Goal: Task Accomplishment & Management: Use online tool/utility

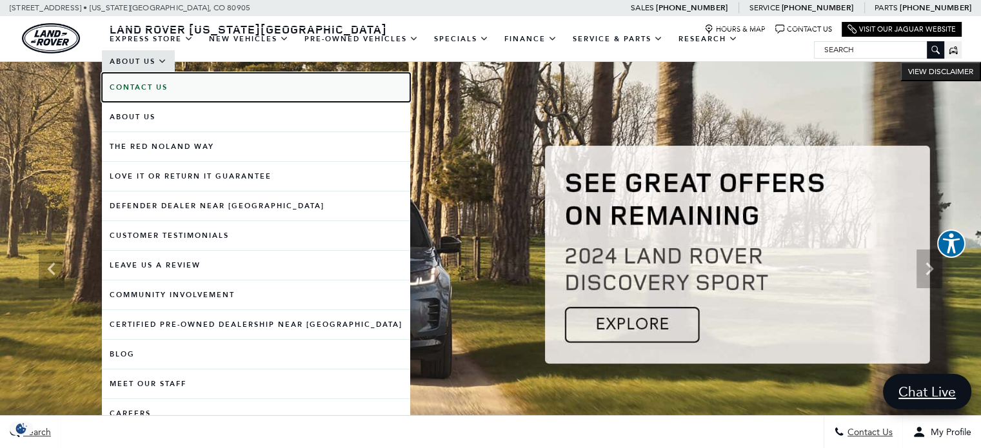
click at [137, 90] on b "Contact Us" at bounding box center [139, 88] width 58 height 10
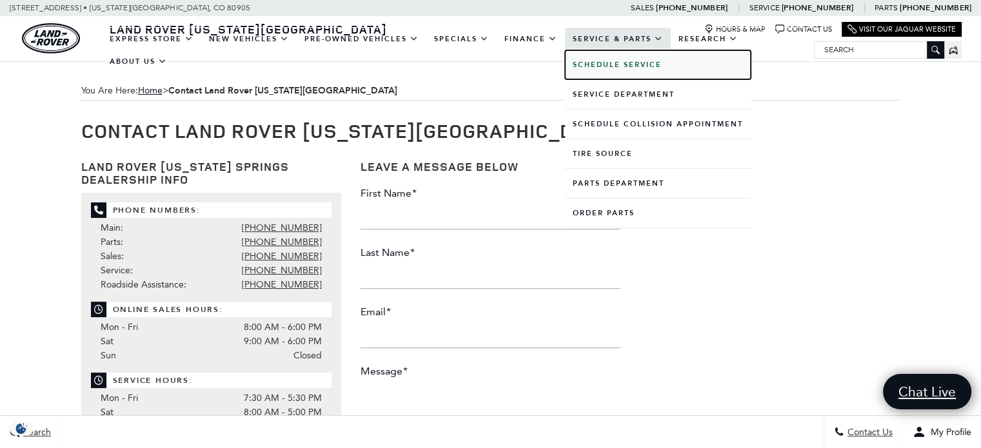
click at [583, 69] on b "Schedule Service" at bounding box center [617, 65] width 89 height 10
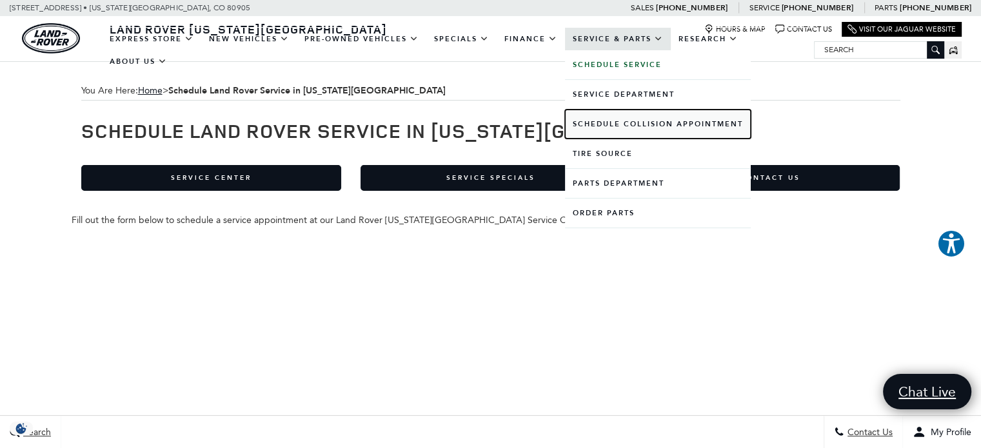
click at [641, 119] on link "Schedule Collision Appointment" at bounding box center [658, 124] width 186 height 29
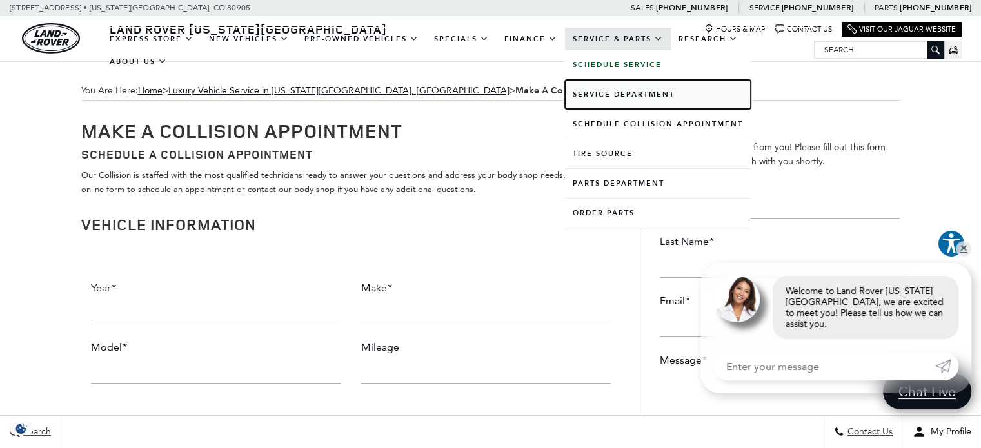
click at [614, 94] on link "Service Department" at bounding box center [658, 94] width 186 height 29
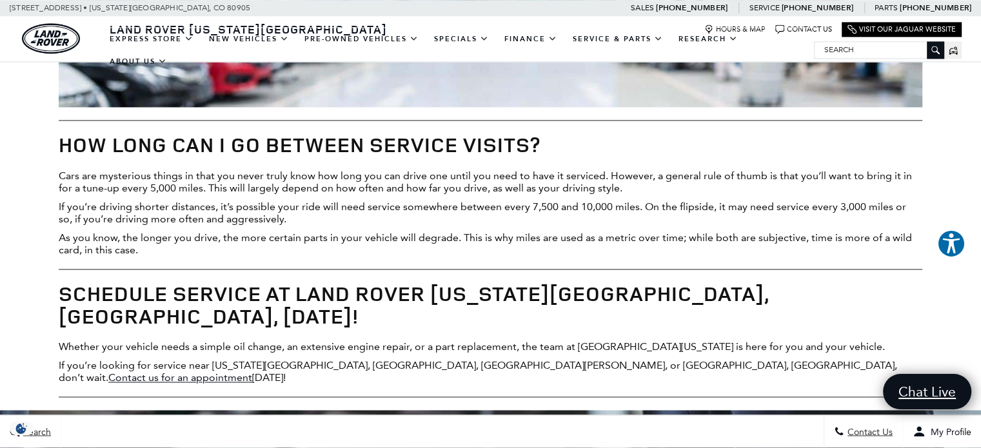
scroll to position [2000, 0]
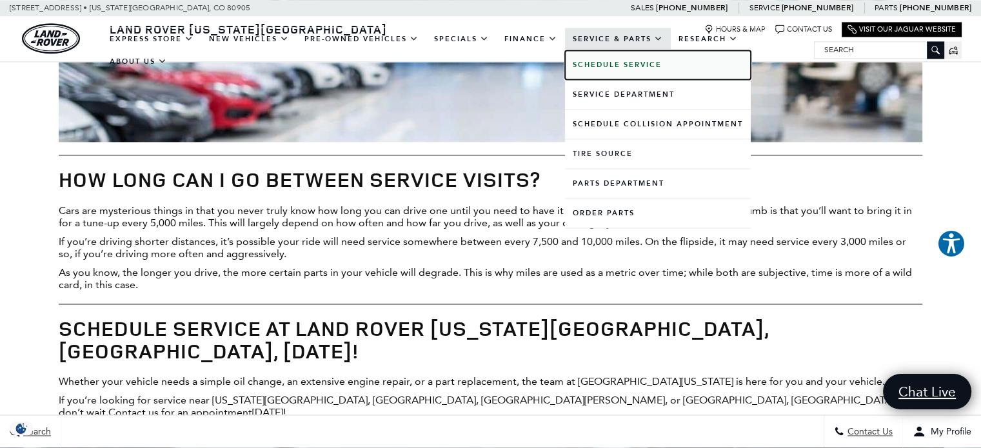
click at [613, 66] on b "Schedule Service" at bounding box center [617, 65] width 89 height 10
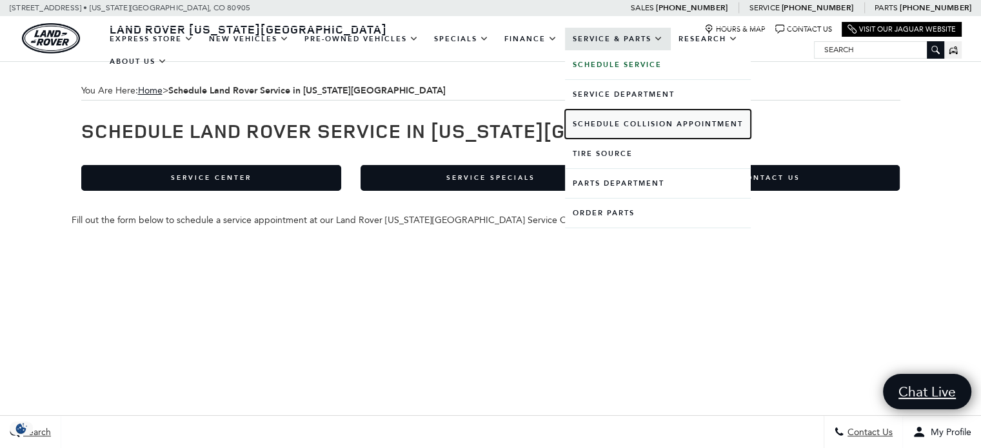
click at [622, 119] on link "Schedule Collision Appointment" at bounding box center [658, 124] width 186 height 29
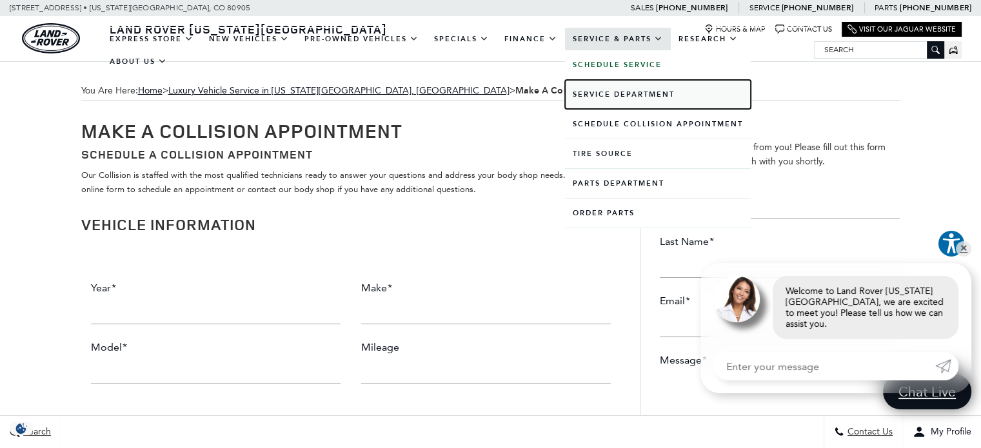
click at [609, 102] on link "Service Department" at bounding box center [658, 94] width 186 height 29
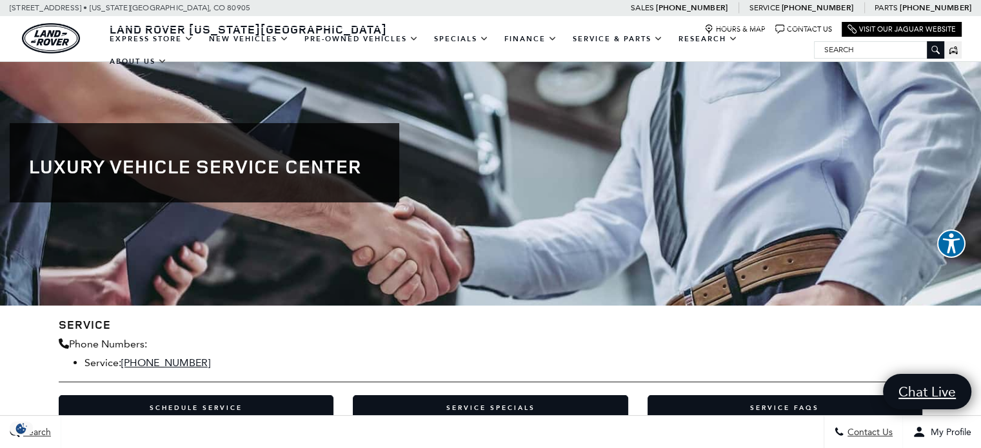
click at [93, 105] on div at bounding box center [490, 163] width 981 height 286
